Goal: Check status: Check status

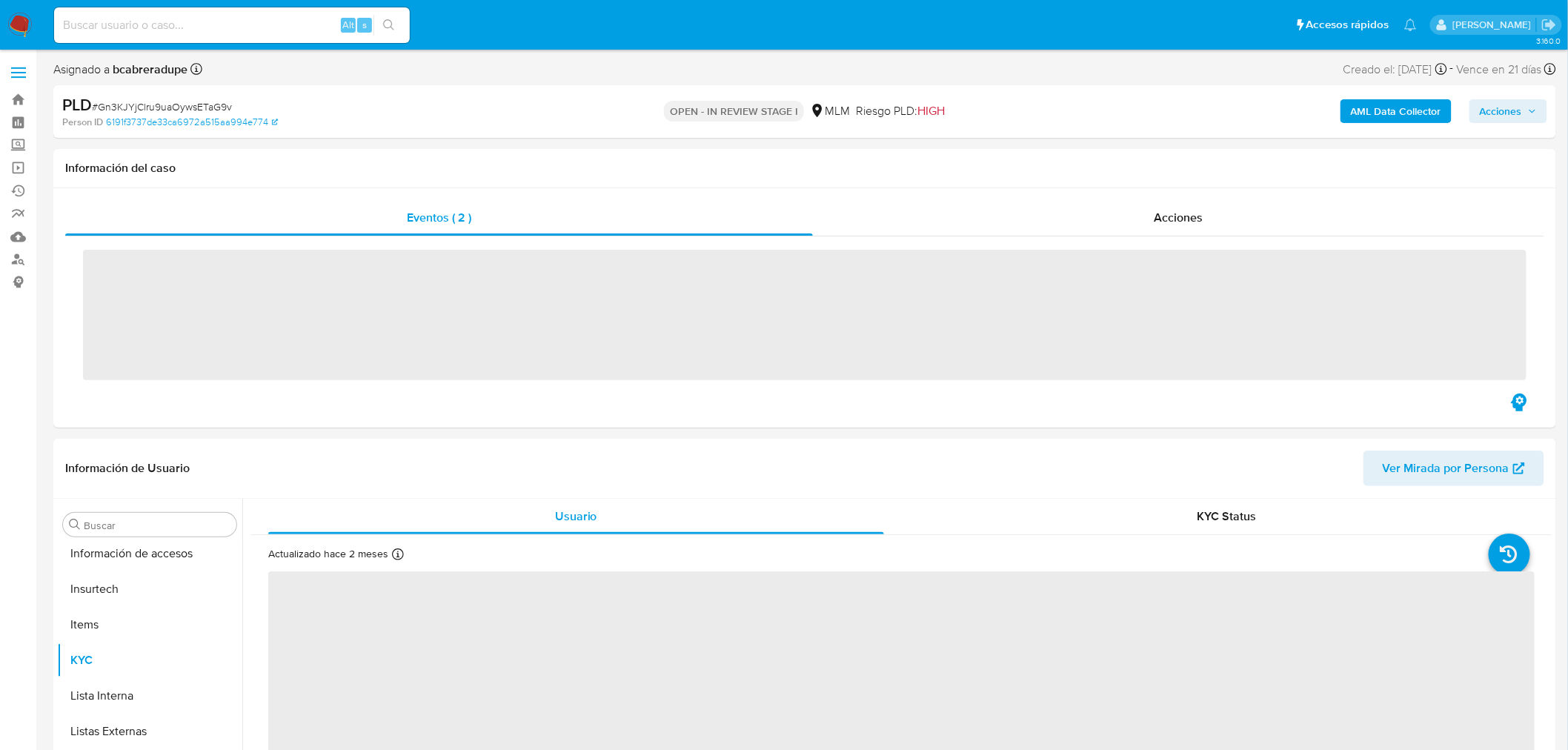
scroll to position [625, 0]
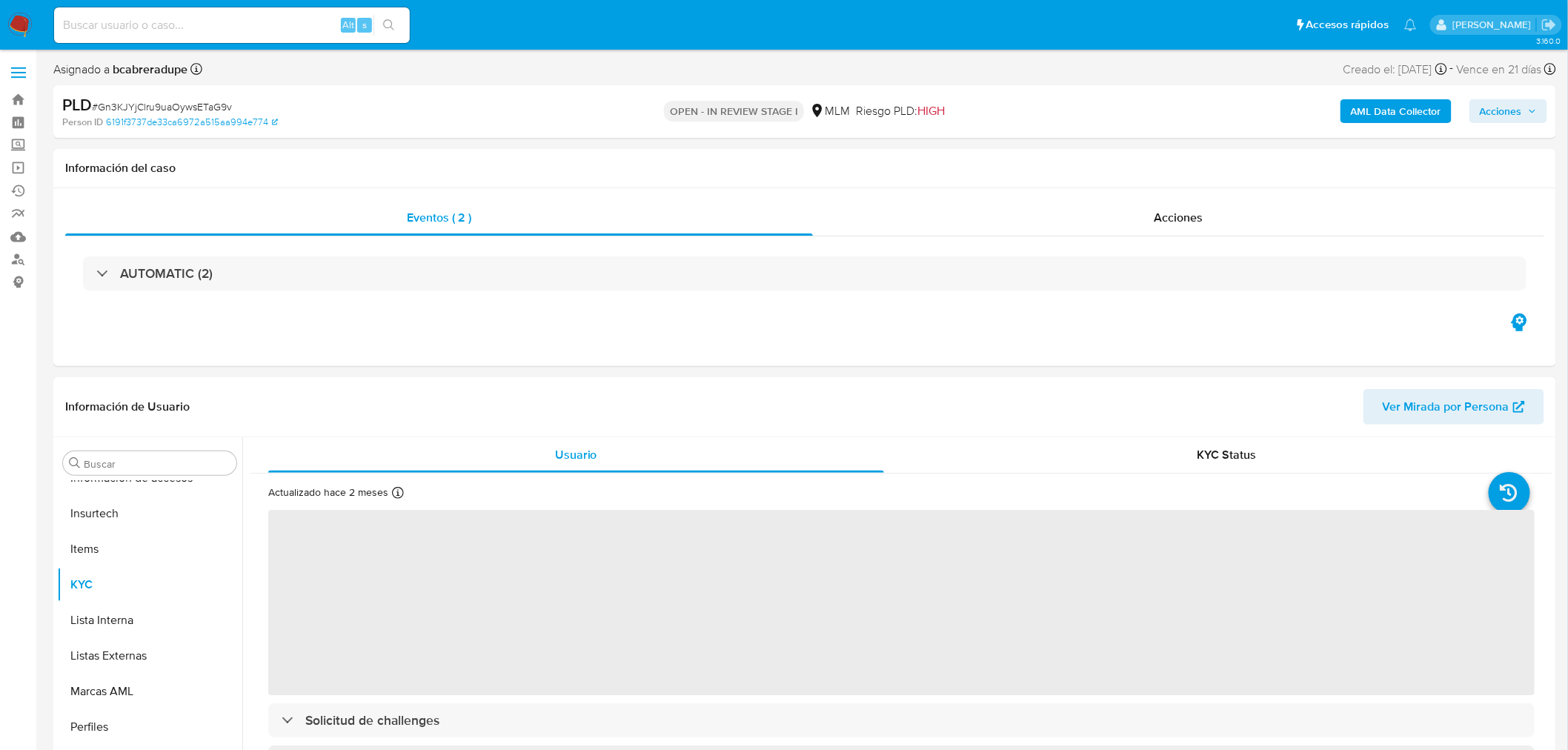
select select "10"
click at [122, 18] on input at bounding box center [232, 25] width 356 height 19
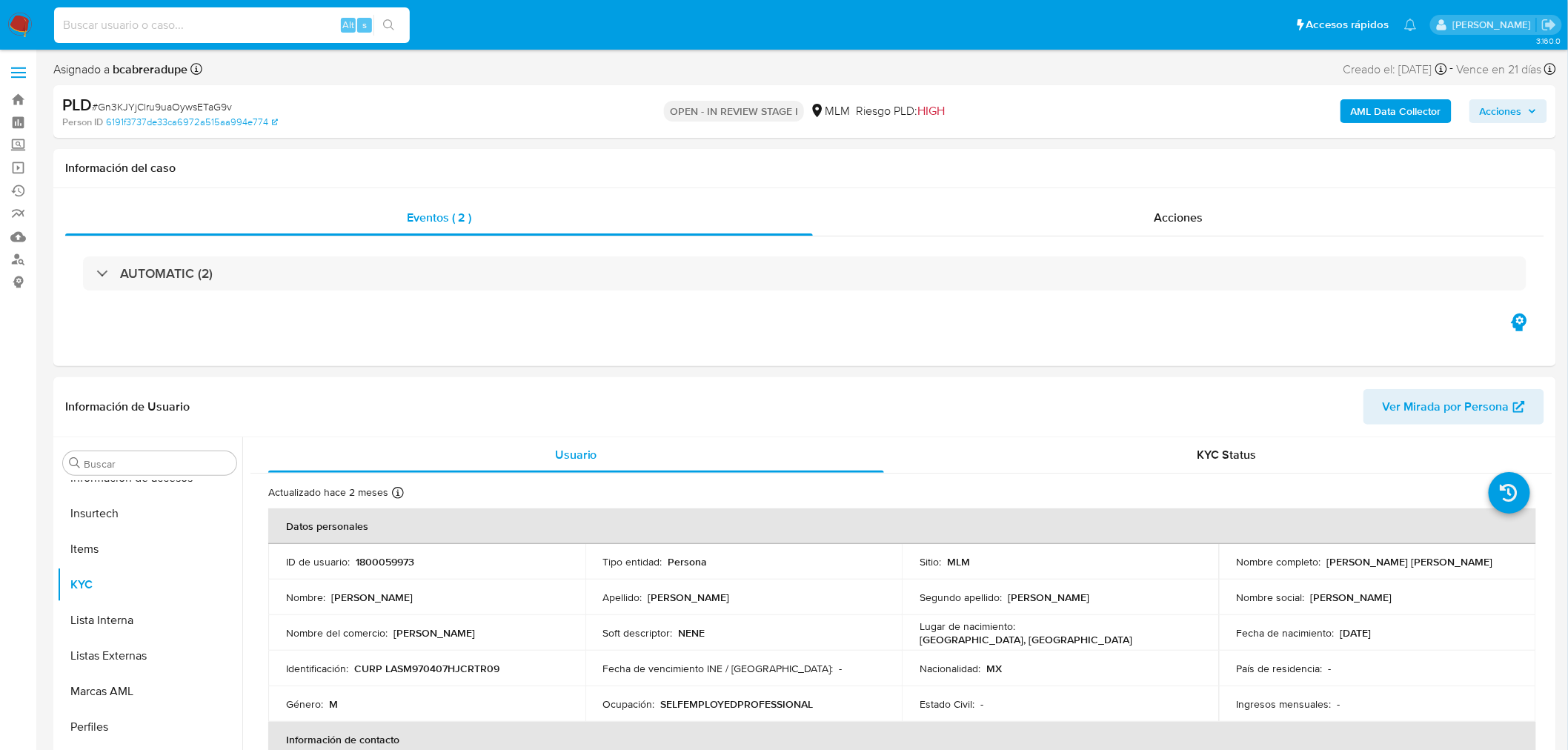
paste input "ly7CgQ4jvEj5PHhZNi3g0xi4"
type input "ly7CgQ4jvEj5PHhZNi3g0xi4"
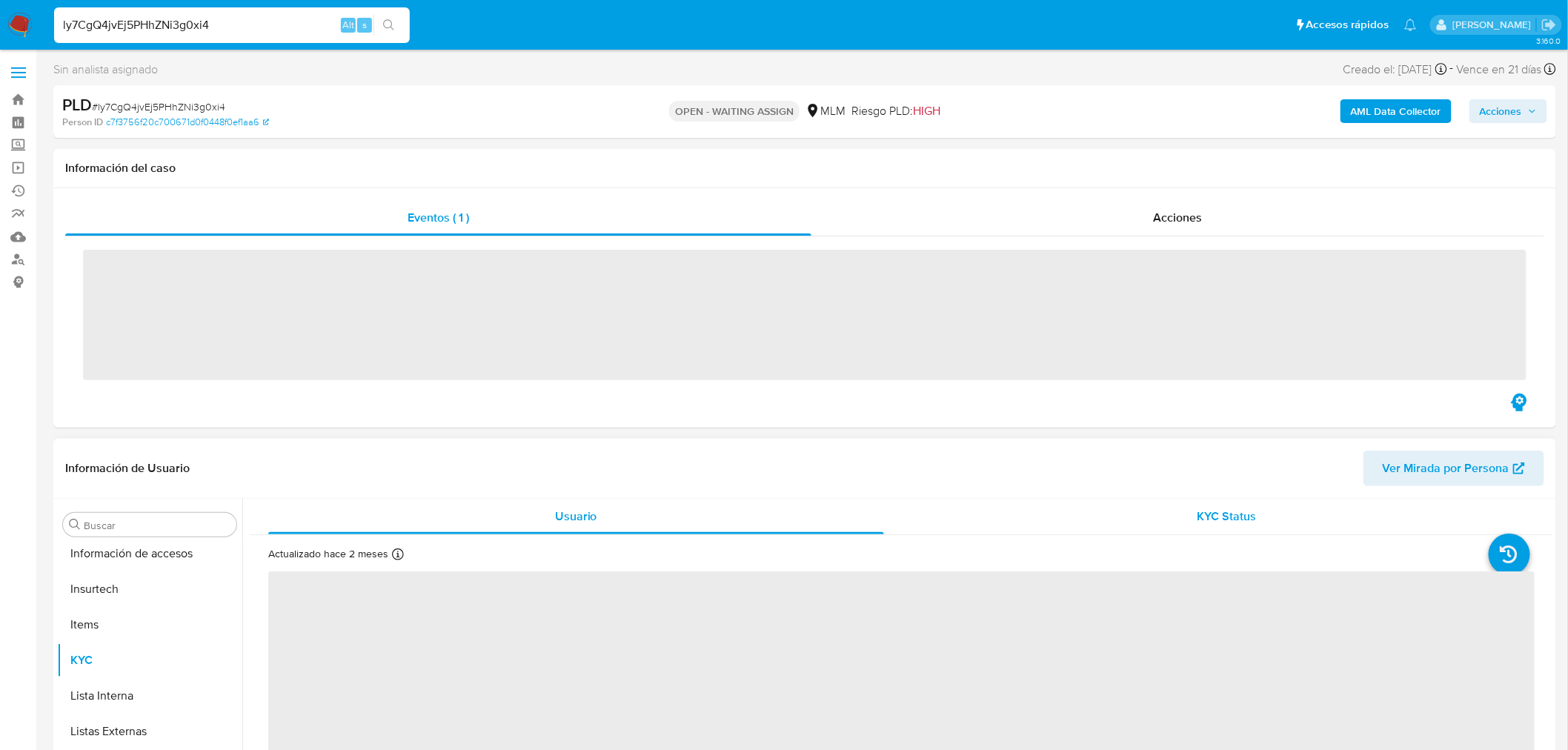
scroll to position [625, 0]
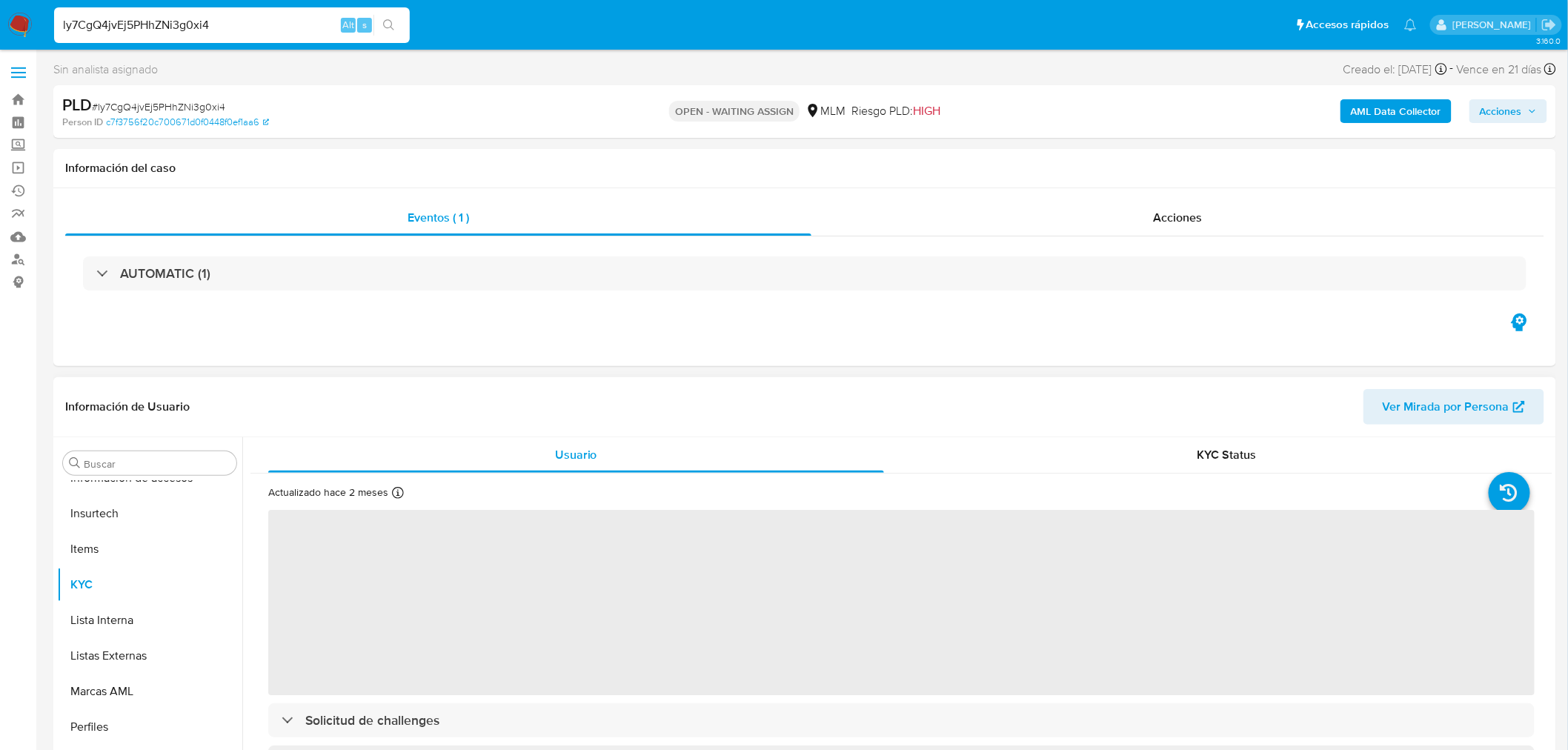
drag, startPoint x: 1158, startPoint y: 220, endPoint x: 1066, endPoint y: 419, distance: 219.2
click at [1158, 219] on span "Acciones" at bounding box center [1177, 217] width 49 height 17
select select "10"
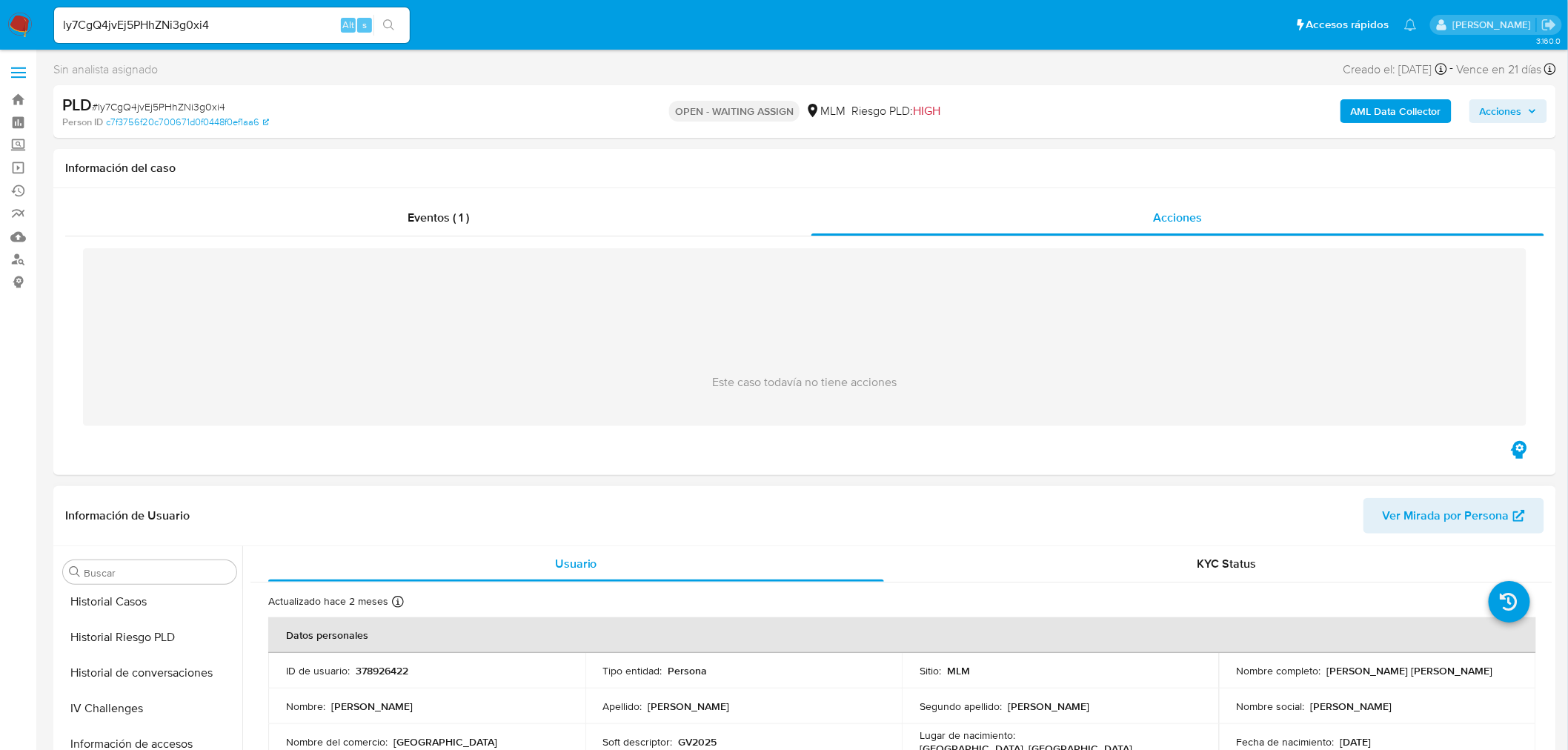
scroll to position [378, 0]
click at [454, 232] on div "Eventos ( 1 )" at bounding box center [437, 218] width 746 height 36
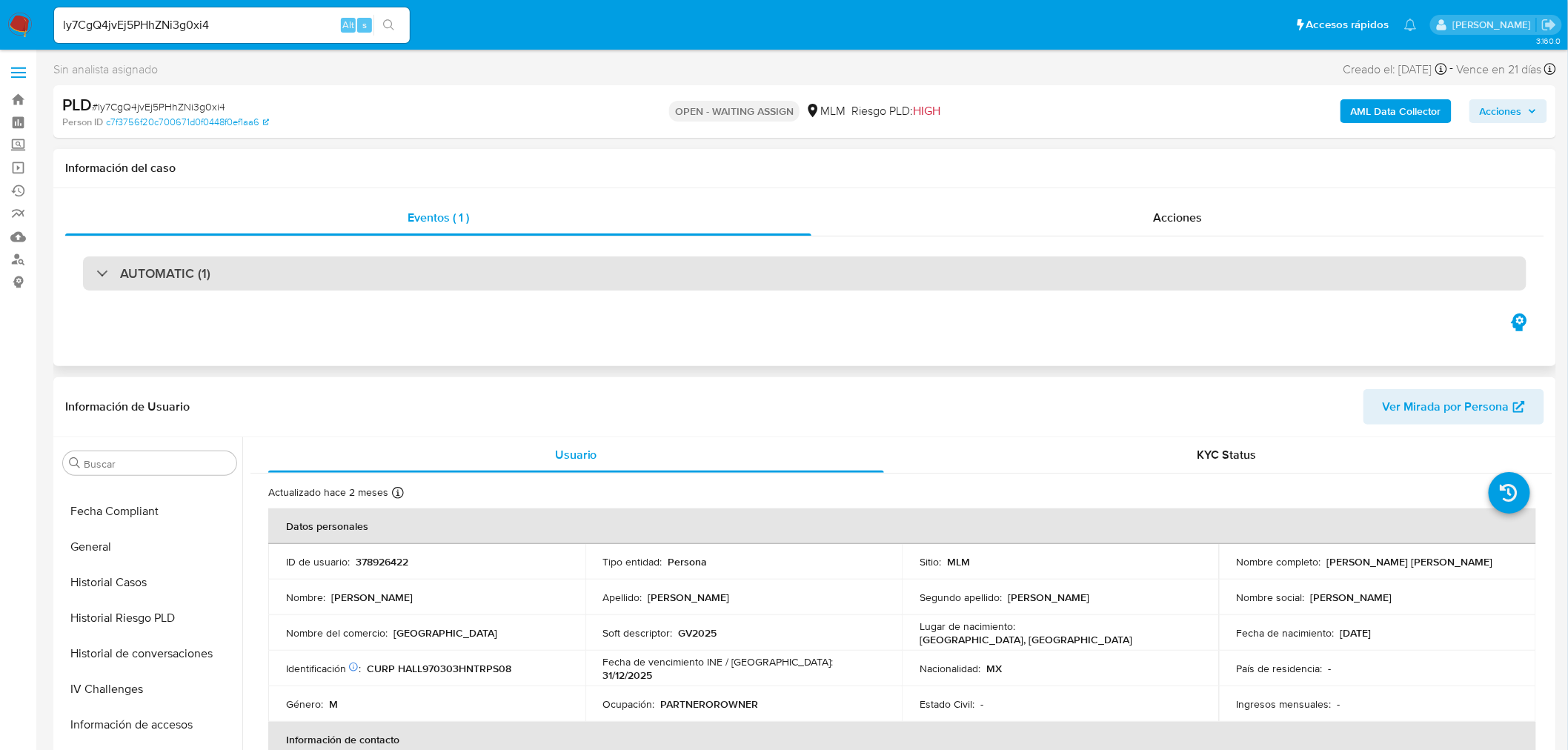
click at [83, 270] on div "AUTOMATIC (1)" at bounding box center [805, 274] width 1444 height 34
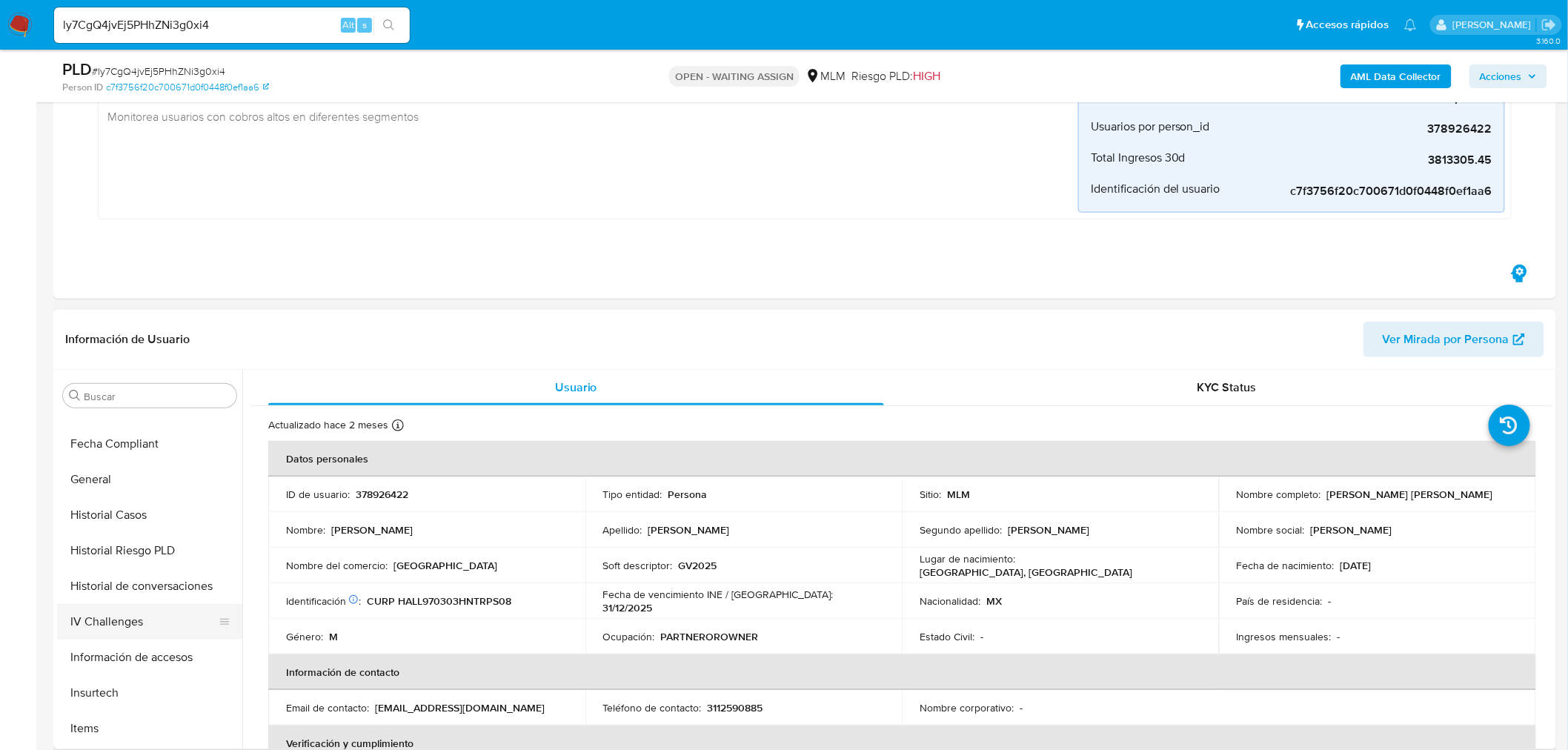
scroll to position [461, 0]
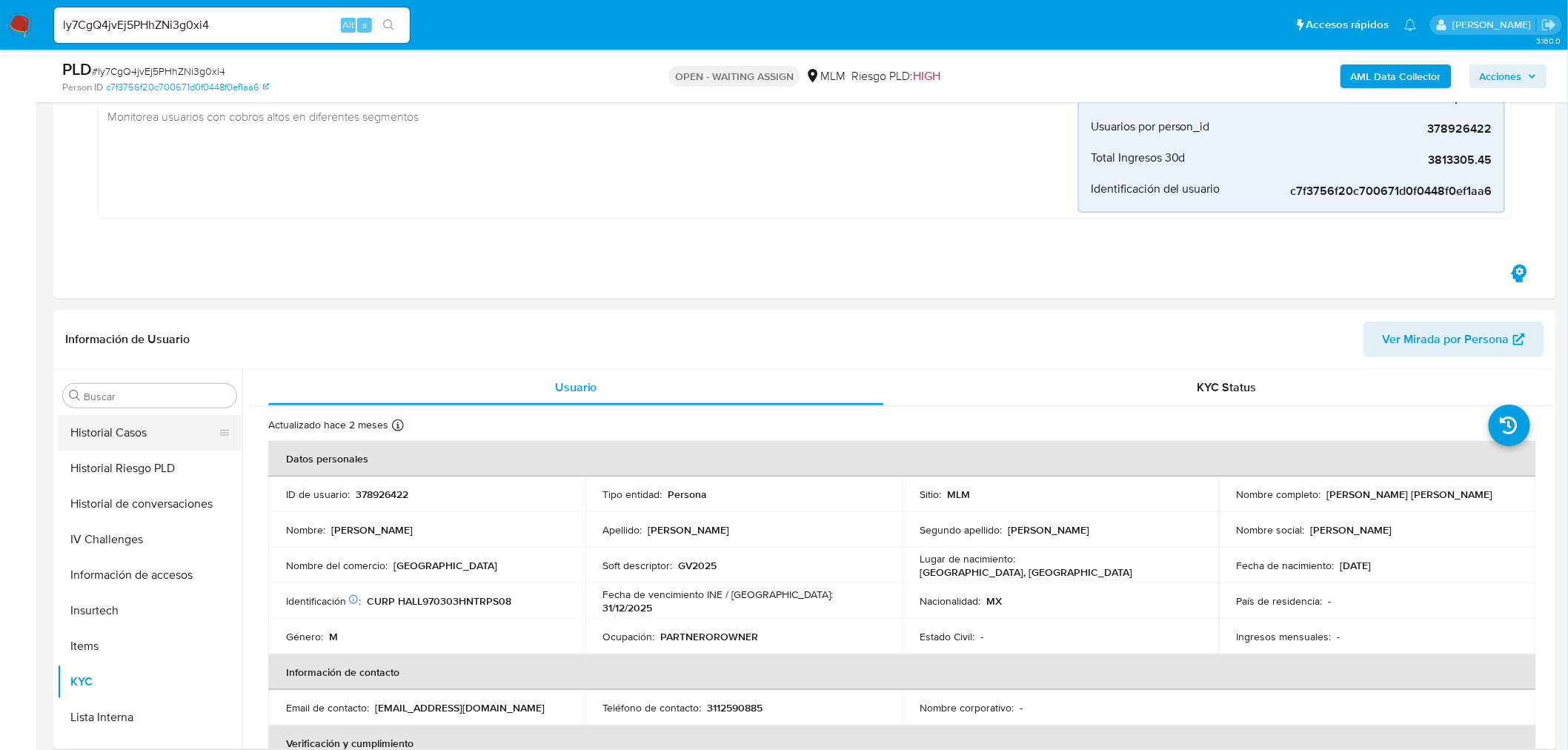
click at [108, 420] on button "Historial Casos" at bounding box center [144, 433] width 174 height 36
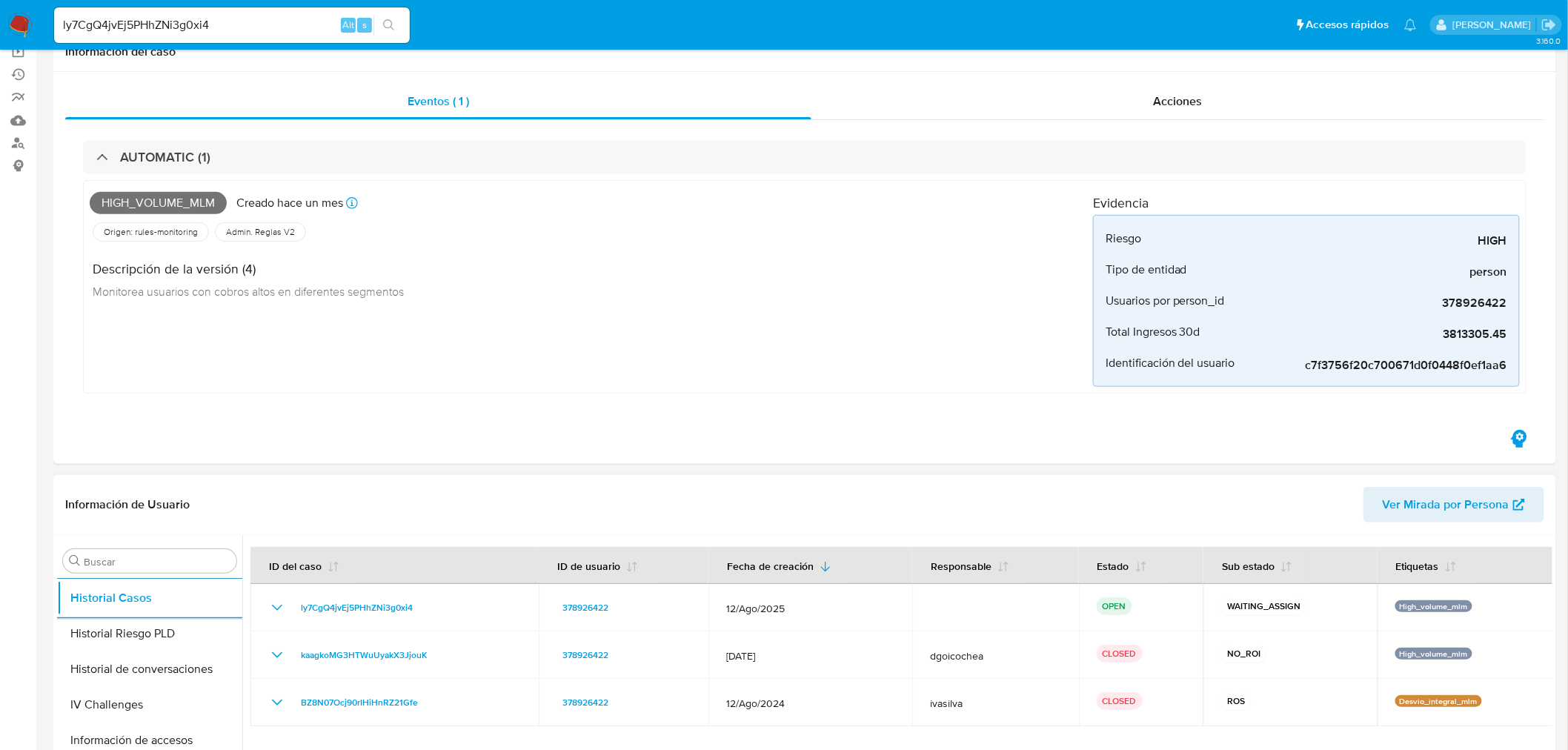
scroll to position [247, 0]
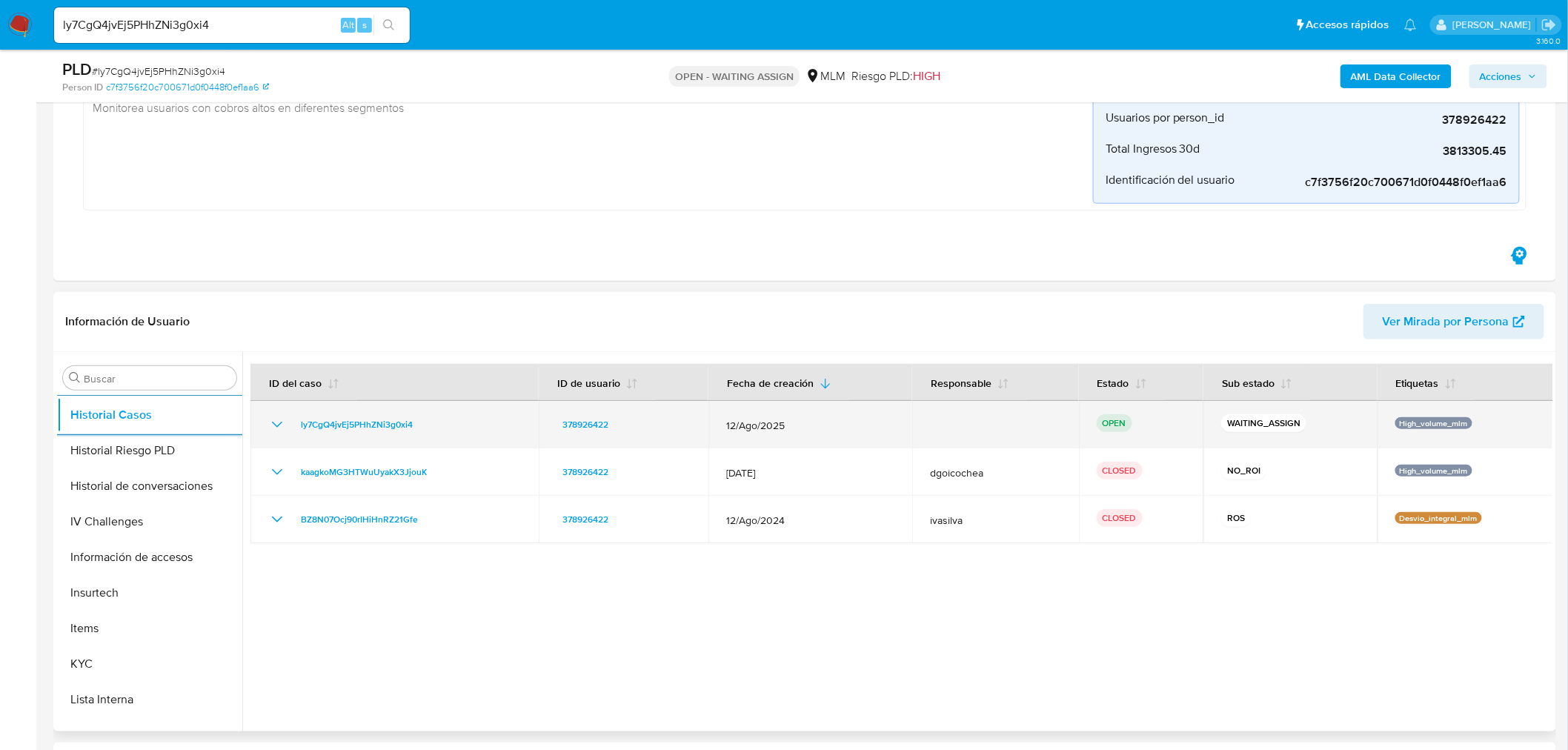
drag, startPoint x: 272, startPoint y: 427, endPoint x: 294, endPoint y: 439, distance: 25.1
click at [272, 427] on icon "Mostrar/Ocultar" at bounding box center [278, 424] width 18 height 18
